Goal: Find specific page/section: Find specific page/section

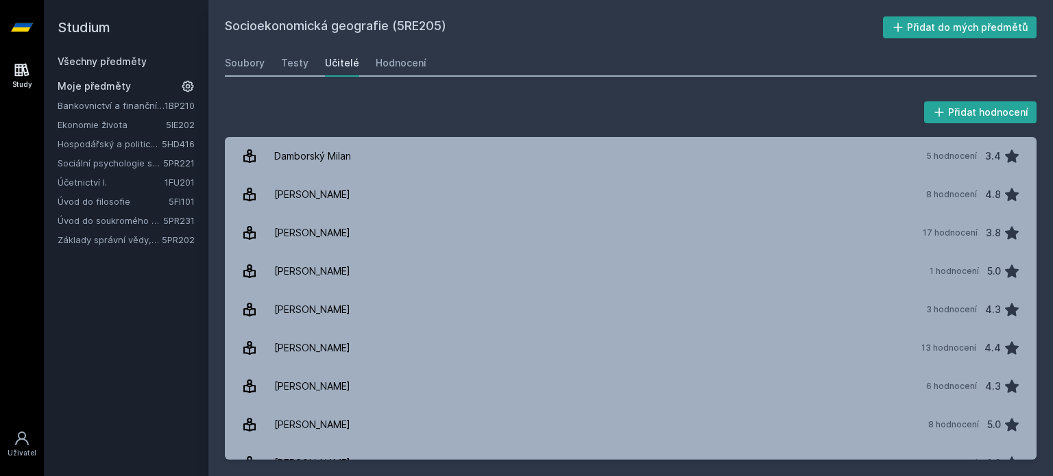
click at [104, 145] on link "Hospodářský a politický vývoj Evropy ve 20.století" at bounding box center [110, 144] width 104 height 14
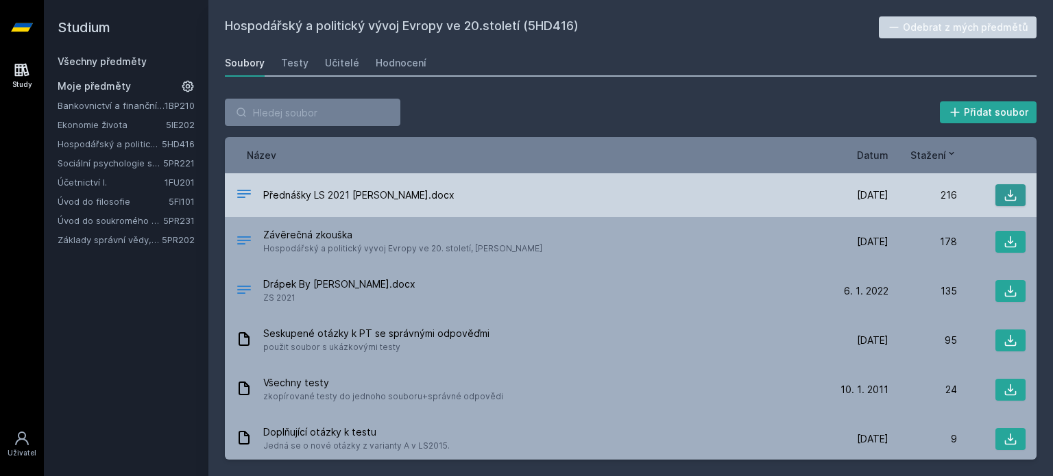
click at [1006, 193] on icon at bounding box center [1011, 196] width 14 height 14
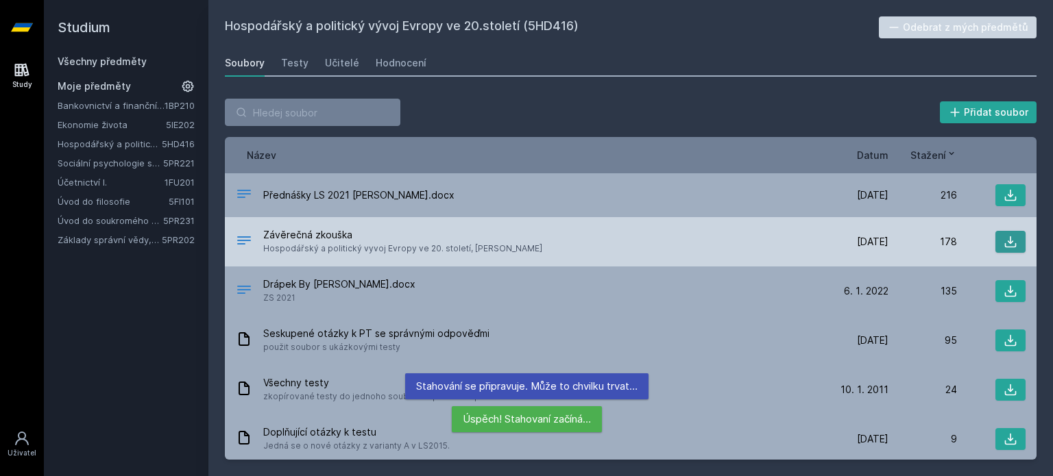
click at [1010, 243] on button at bounding box center [1010, 242] width 30 height 22
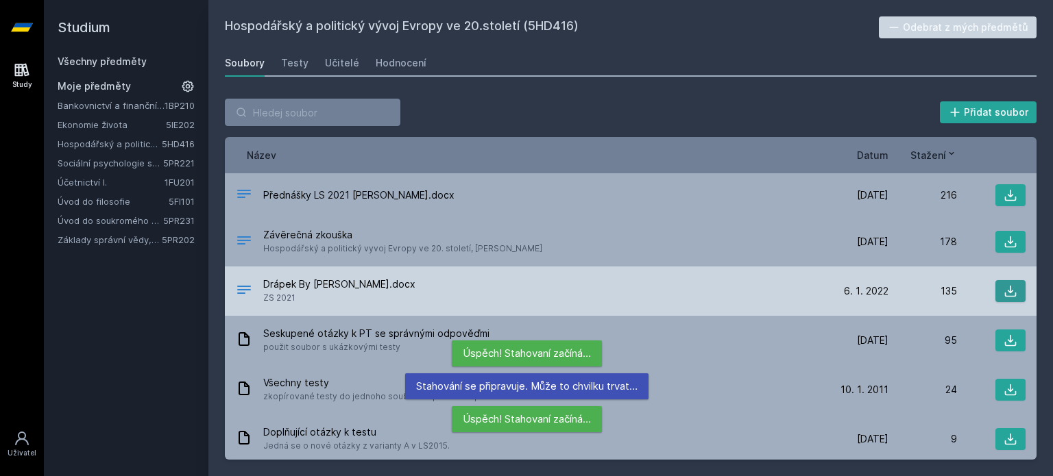
click at [1010, 281] on button at bounding box center [1010, 291] width 30 height 22
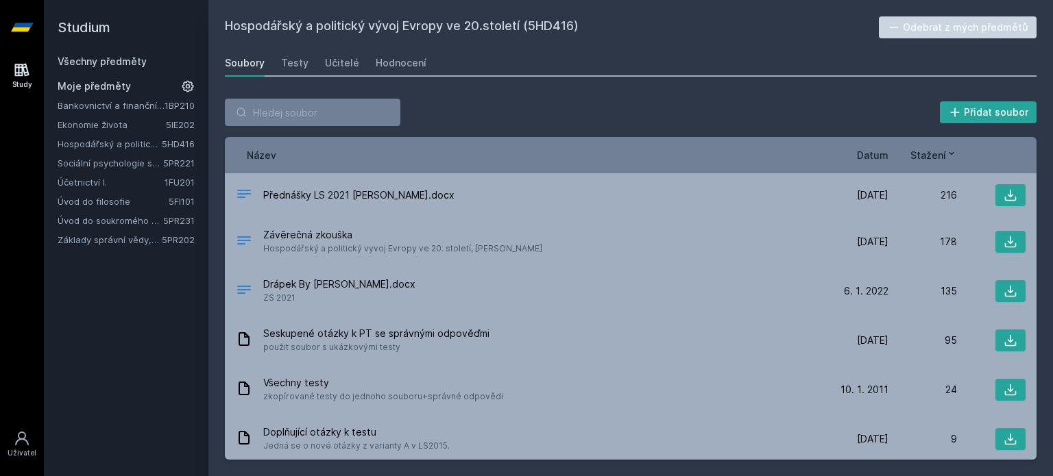
click at [104, 200] on link "Úvod do filosofie" at bounding box center [113, 202] width 111 height 14
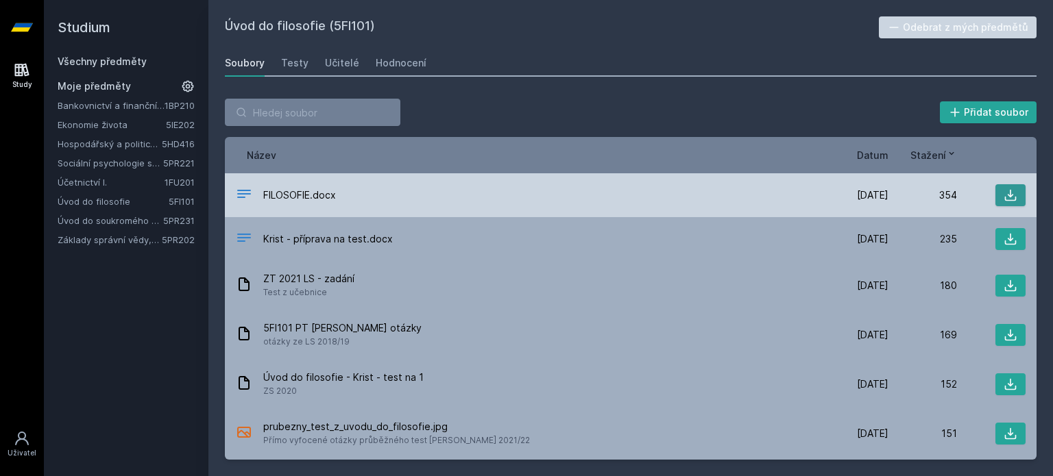
click at [1009, 199] on icon at bounding box center [1011, 196] width 14 height 14
